Goal: Information Seeking & Learning: Learn about a topic

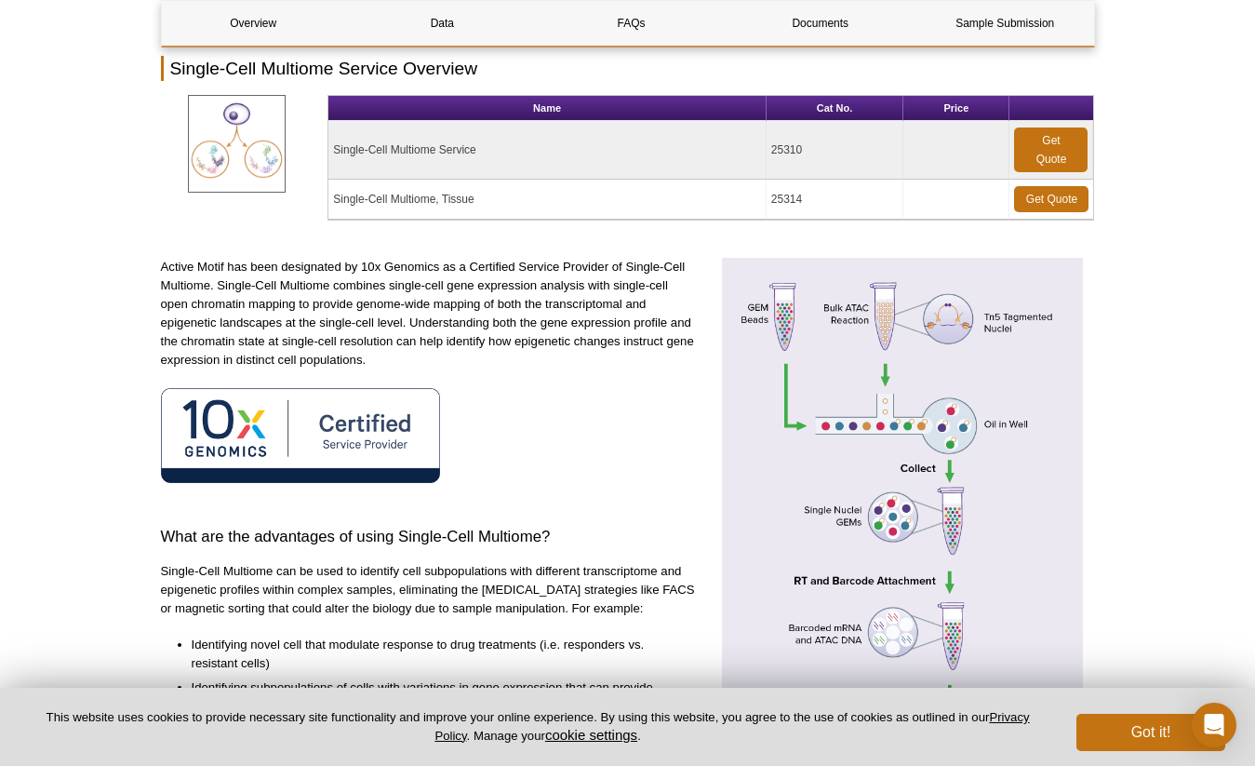
click at [391, 355] on p "Active Motif has been designated by 10x Genomics as a Certified Service Provide…" at bounding box center [429, 314] width 537 height 112
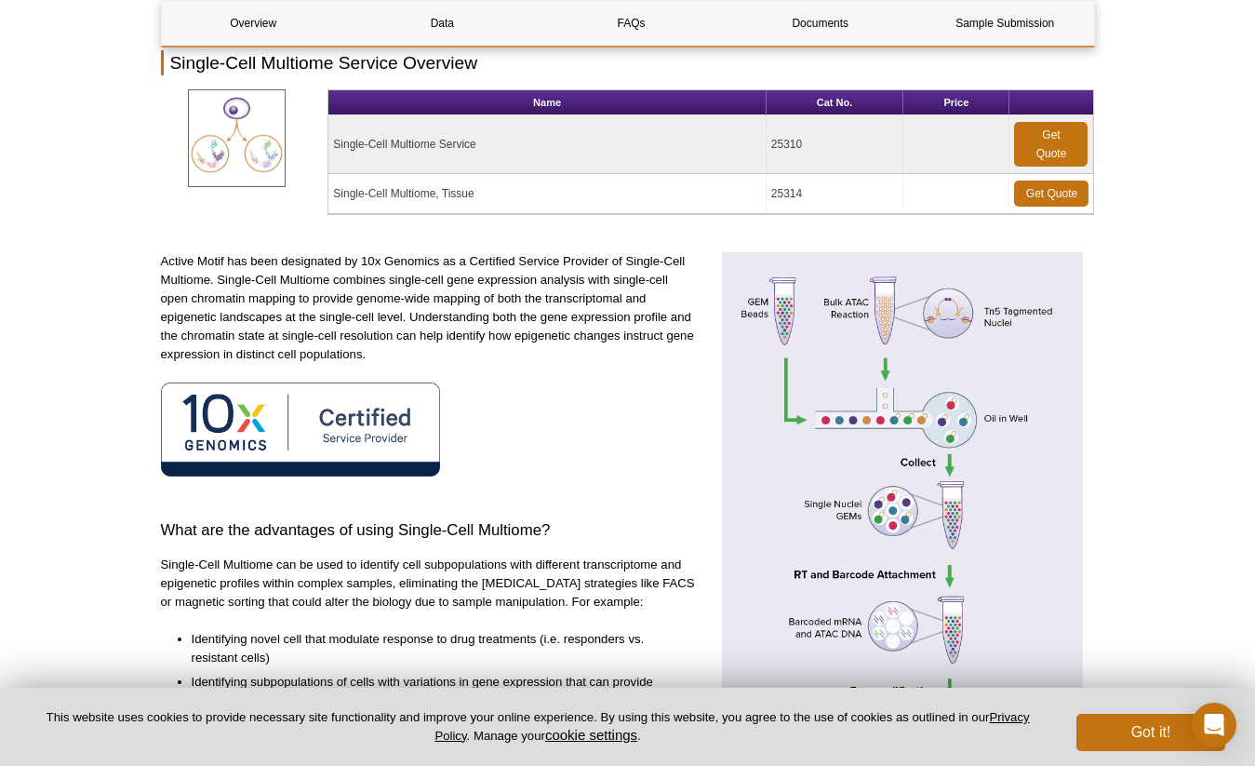
click at [391, 355] on p "Active Motif has been designated by 10x Genomics as a Certified Service Provide…" at bounding box center [429, 308] width 537 height 112
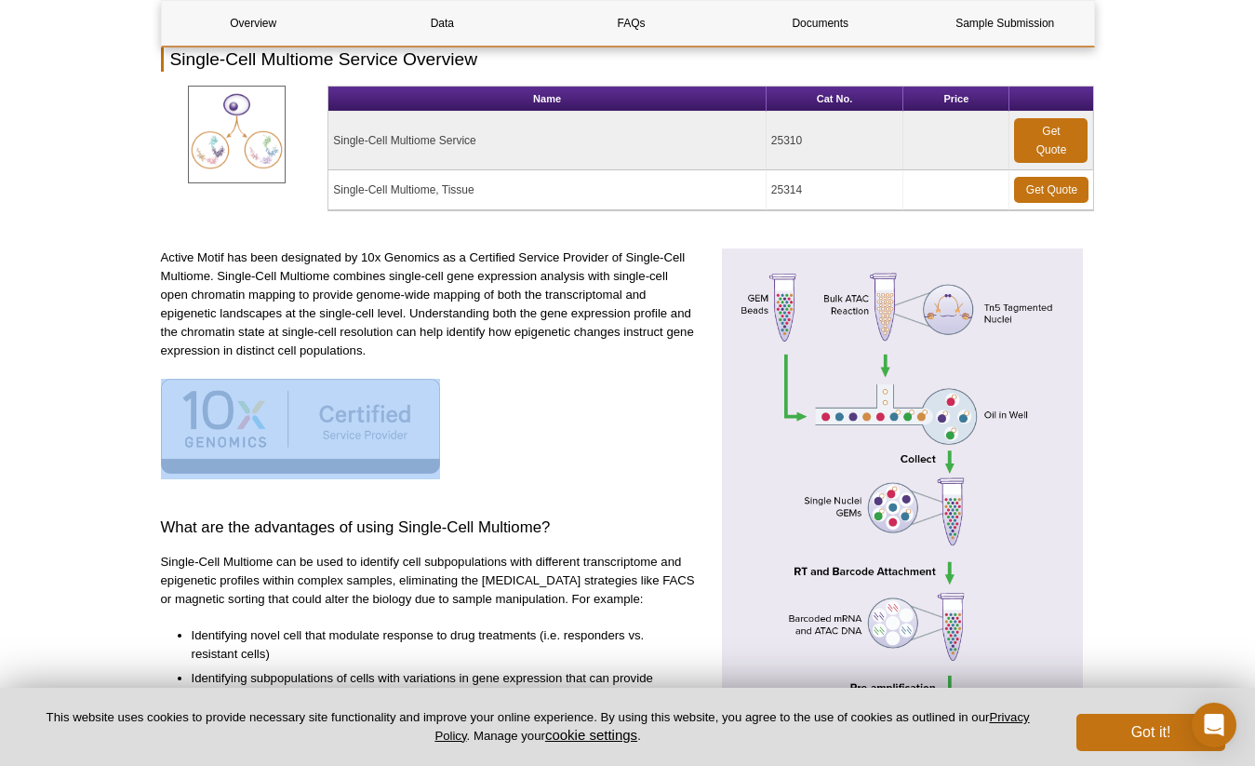
click at [391, 355] on p "Active Motif has been designated by 10x Genomics as a Certified Service Provide…" at bounding box center [429, 304] width 537 height 112
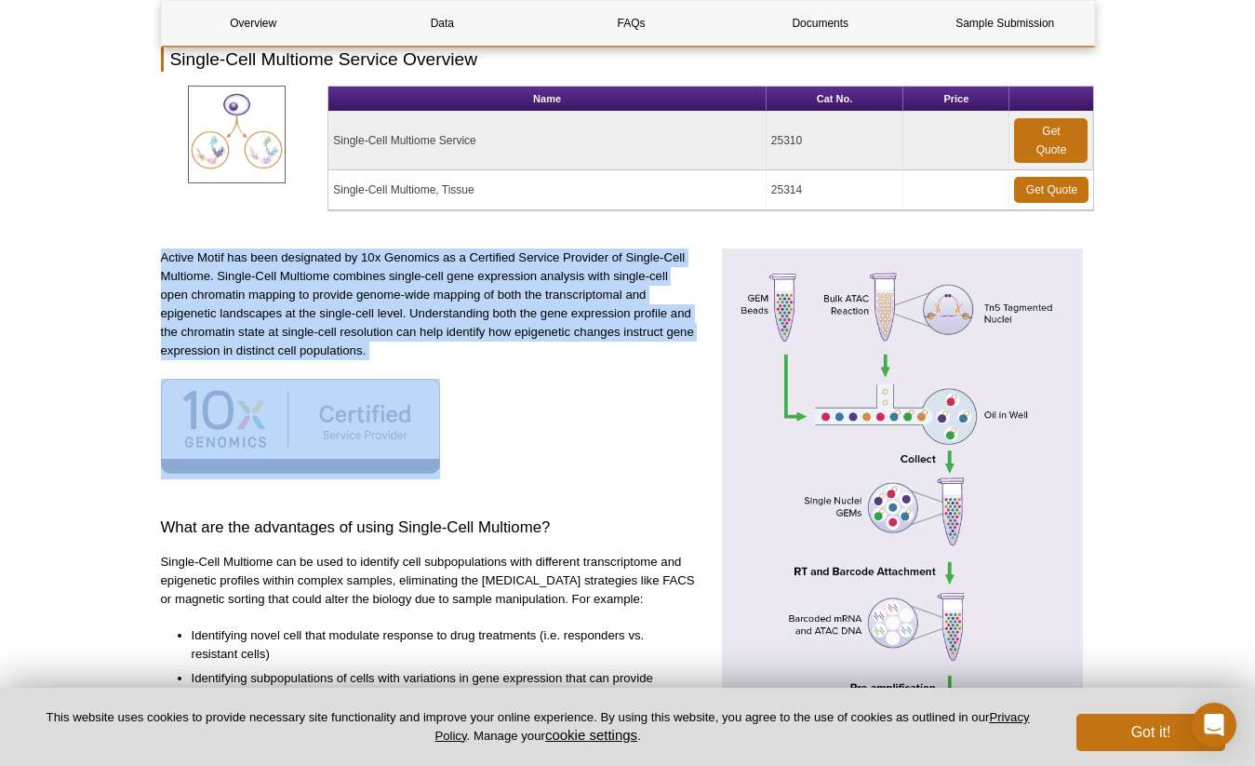
click at [391, 355] on p "Active Motif has been designated by 10x Genomics as a Certified Service Provide…" at bounding box center [429, 304] width 537 height 112
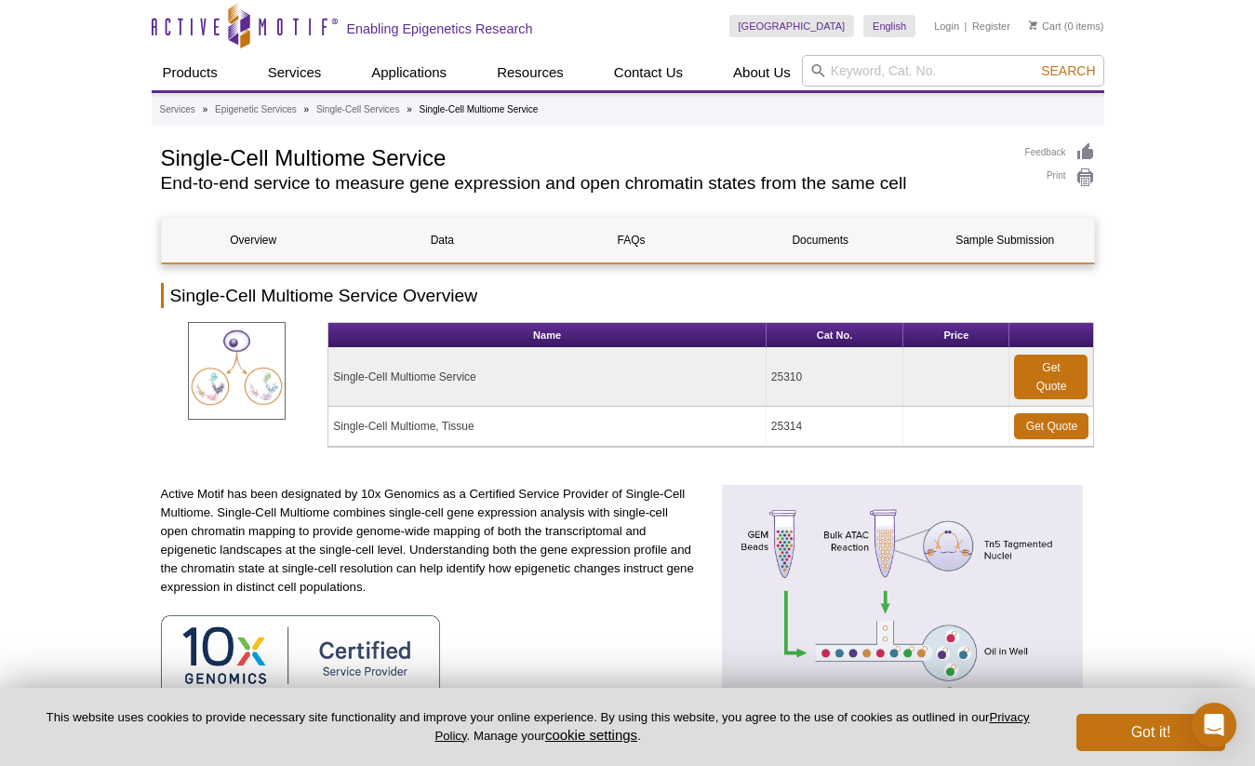
scroll to position [0, 0]
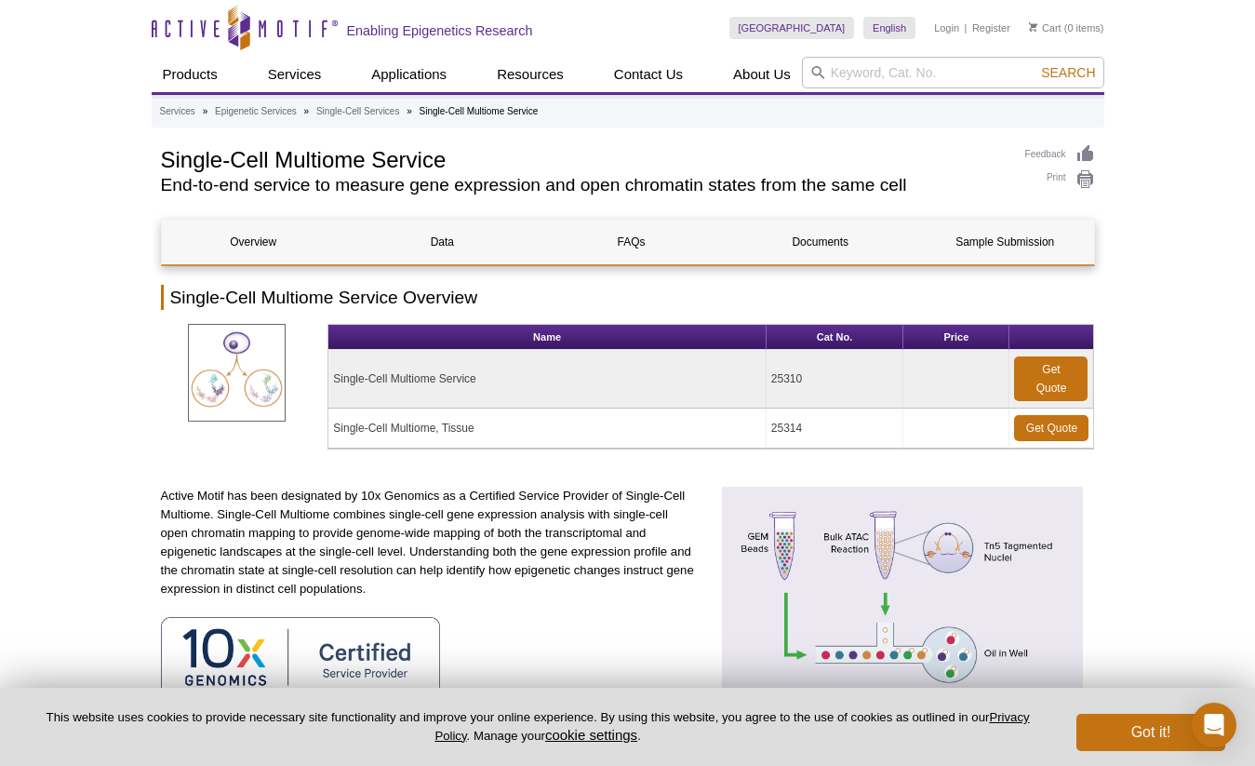
click at [458, 572] on p "Active Motif has been designated by 10x Genomics as a Certified Service Provide…" at bounding box center [429, 542] width 537 height 112
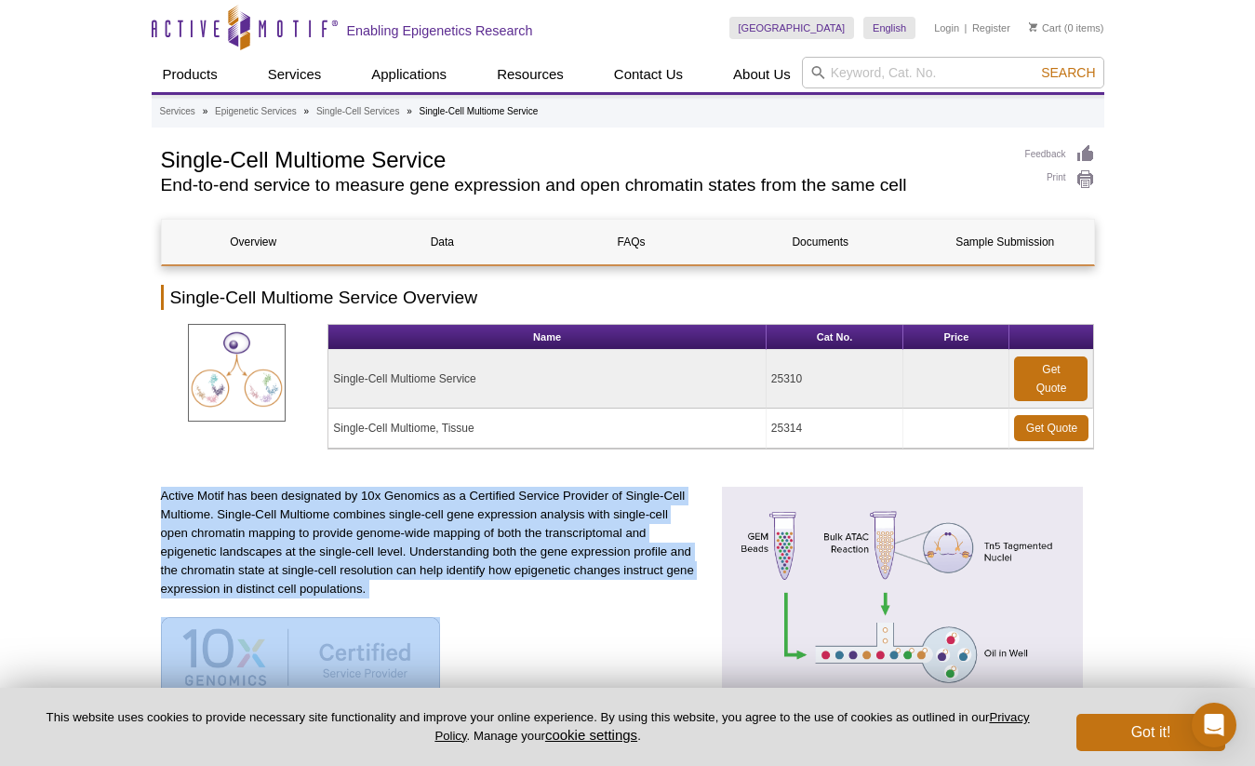
click at [458, 572] on p "Active Motif has been designated by 10x Genomics as a Certified Service Provide…" at bounding box center [429, 542] width 537 height 112
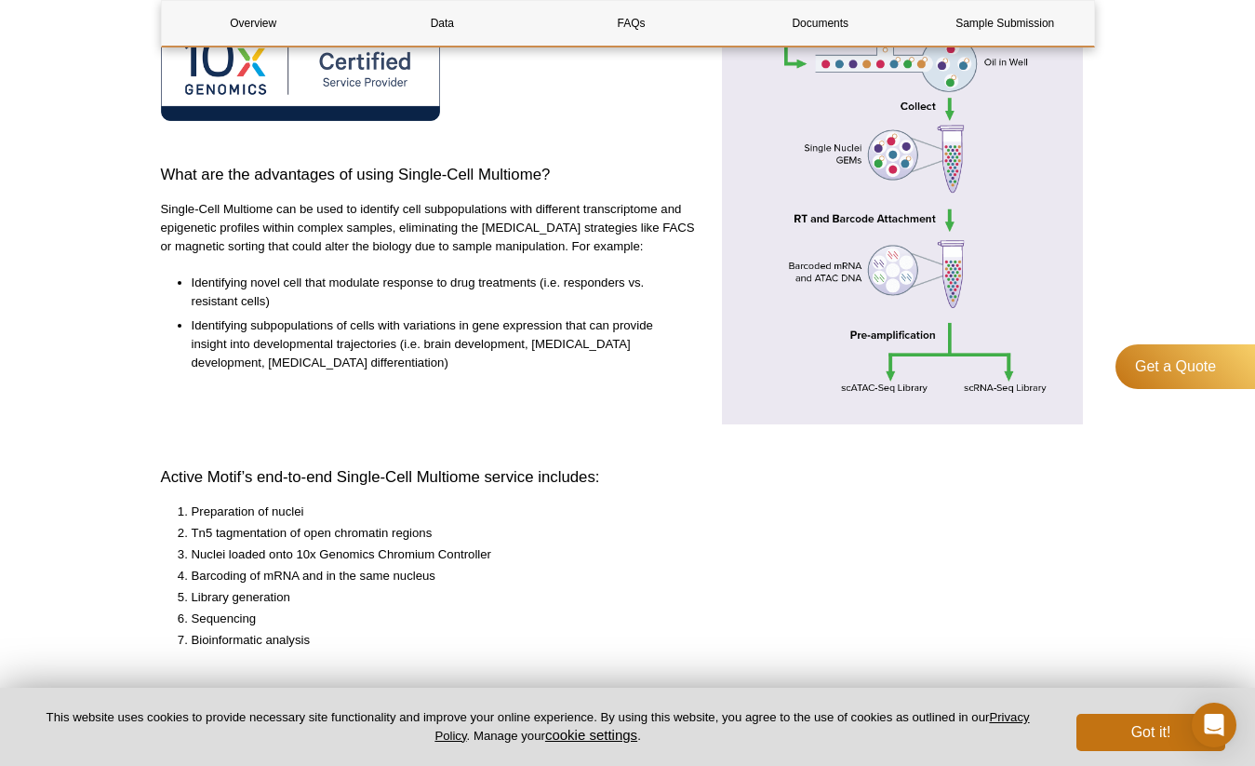
scroll to position [593, 0]
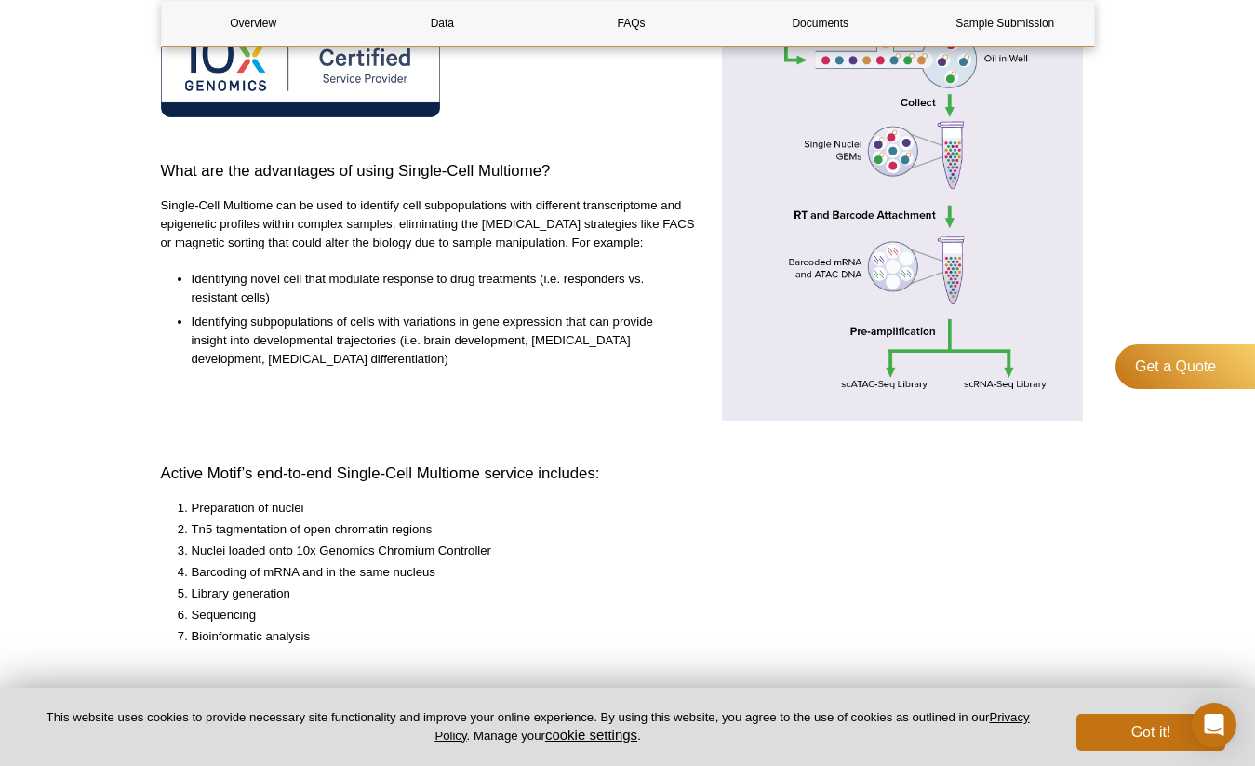
click at [395, 202] on p "Single-Cell Multiome can be used to identify cell subpopulations with different…" at bounding box center [429, 224] width 537 height 56
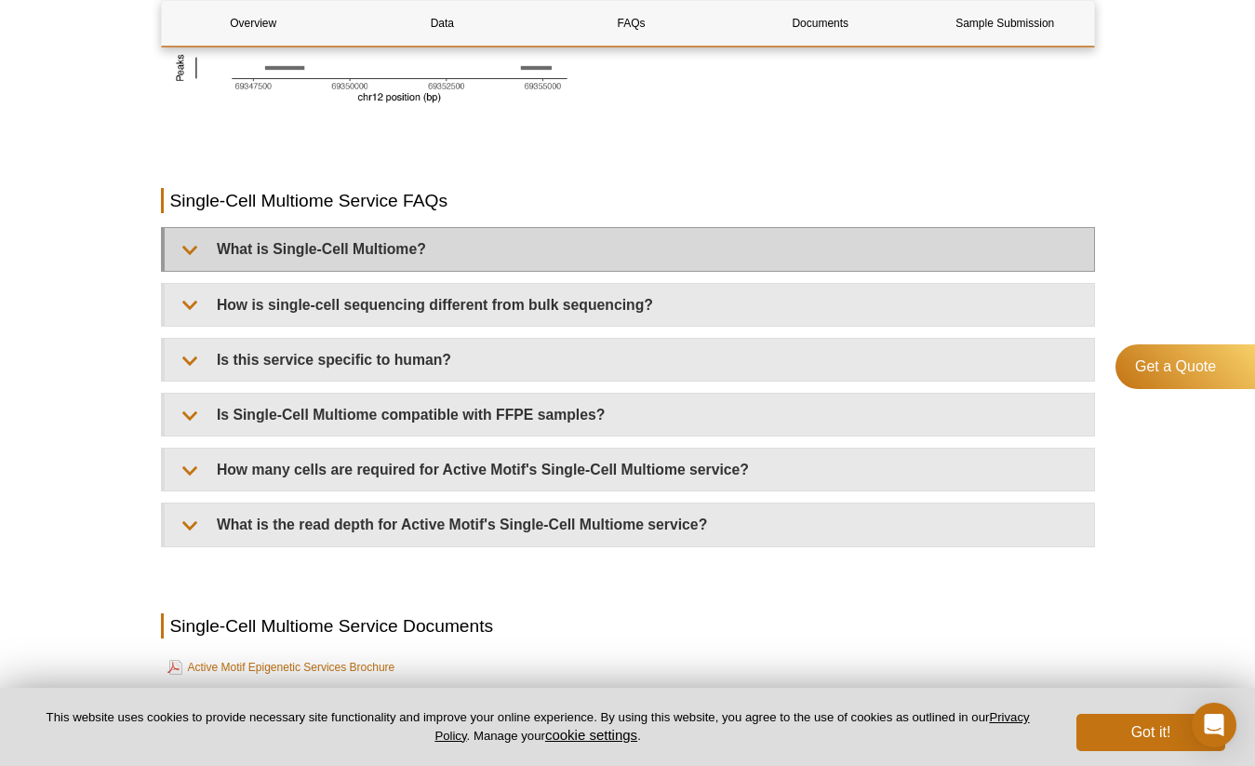
scroll to position [2231, 0]
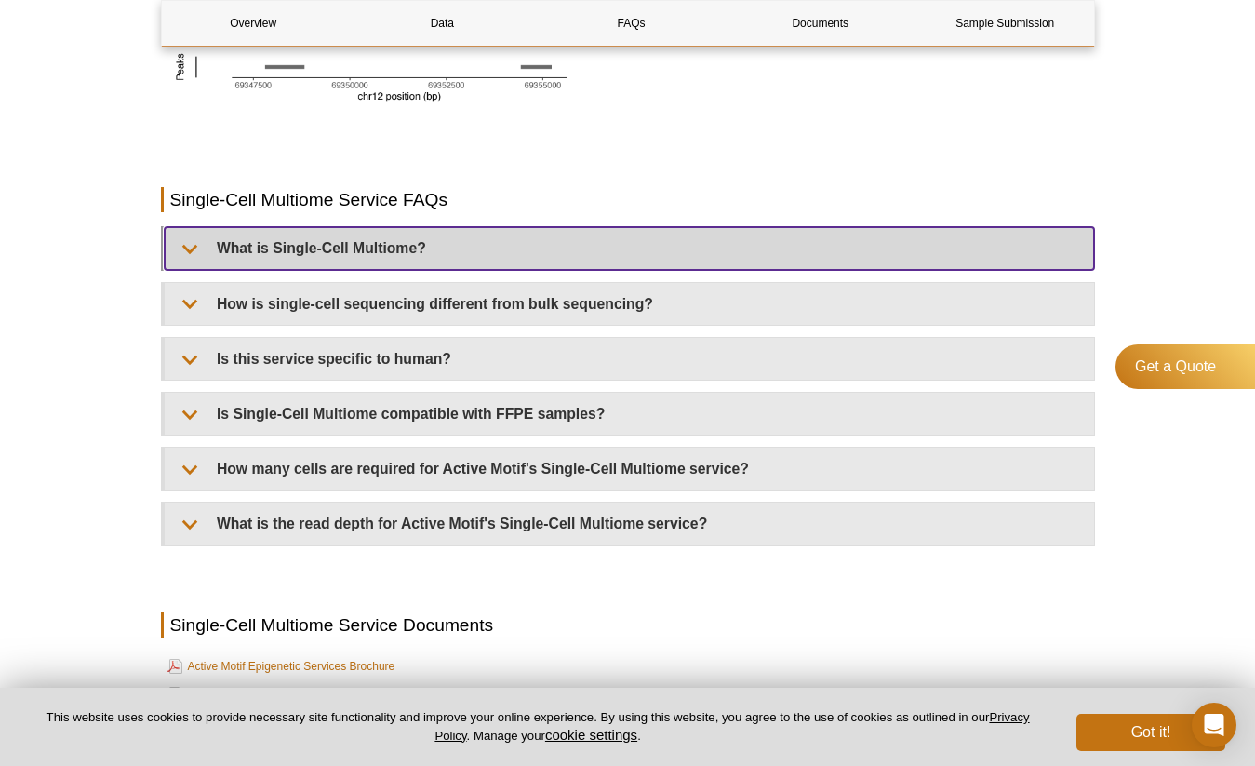
click at [366, 253] on summary "What is Single-Cell Multiome?" at bounding box center [629, 248] width 929 height 42
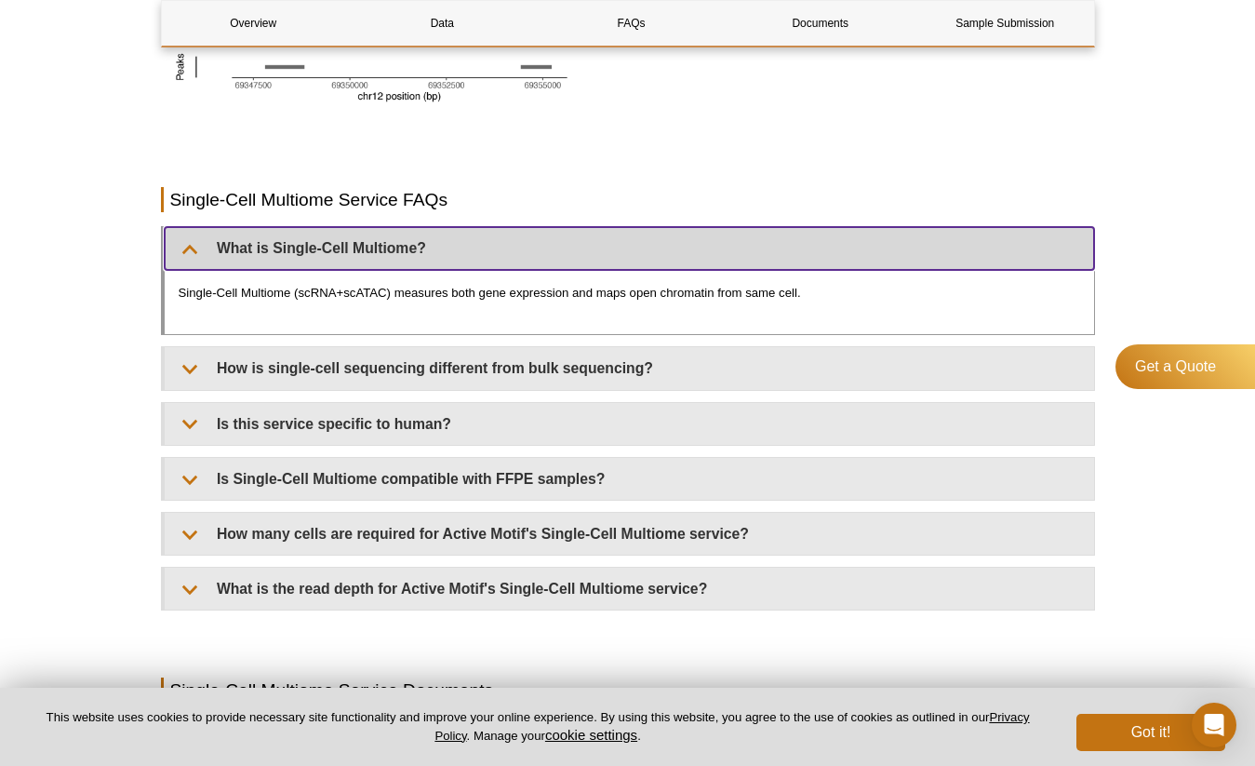
click at [366, 253] on summary "What is Single-Cell Multiome?" at bounding box center [629, 248] width 929 height 42
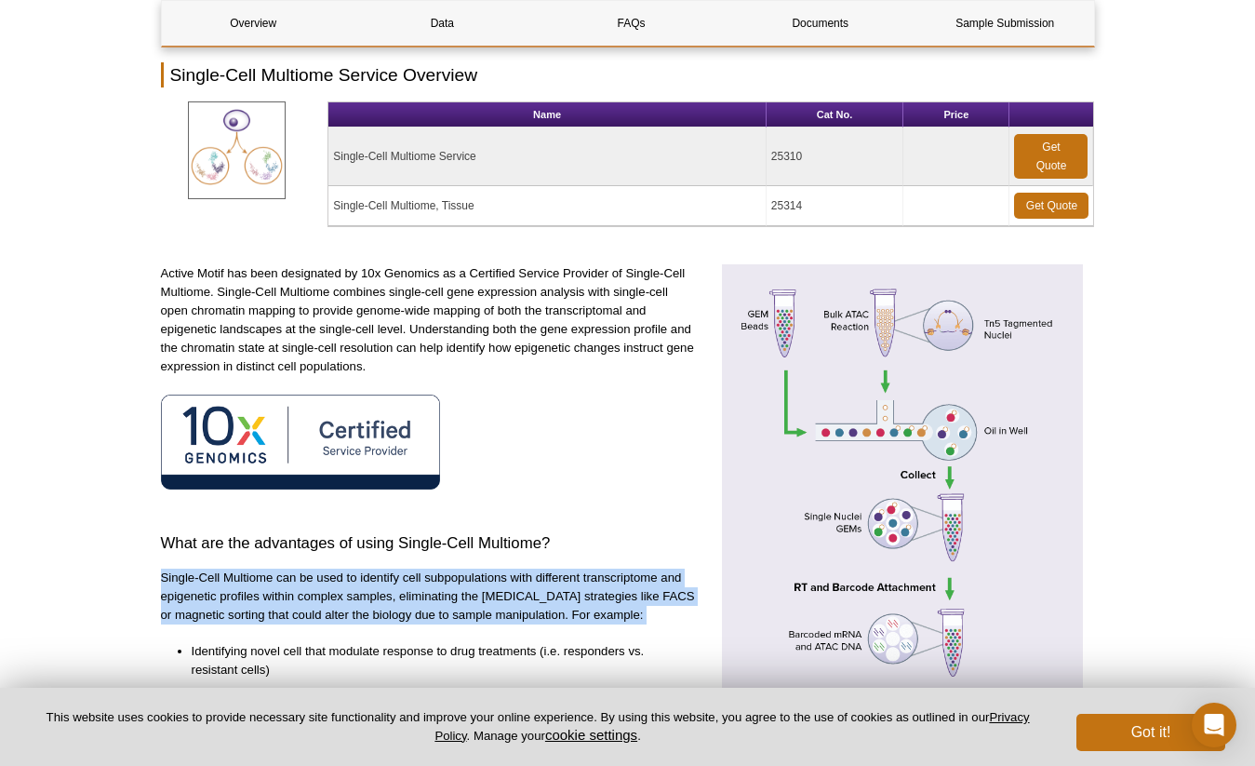
scroll to position [0, 0]
